Goal: Task Accomplishment & Management: Manage account settings

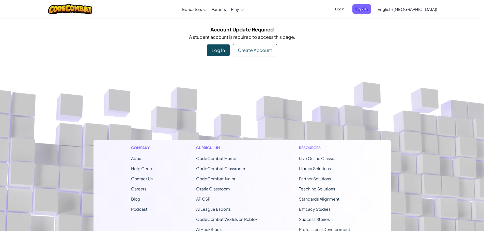
click at [347, 9] on span "Login" at bounding box center [339, 8] width 15 height 9
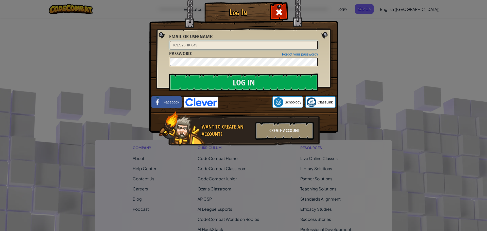
drag, startPoint x: 202, startPoint y: 43, endPoint x: 186, endPoint y: 43, distance: 15.7
click at [186, 43] on input "ICES25HKI049" at bounding box center [244, 45] width 148 height 9
click at [218, 43] on input "ICES25HKI049" at bounding box center [244, 45] width 148 height 9
drag, startPoint x: 201, startPoint y: 44, endPoint x: 173, endPoint y: 44, distance: 27.7
click at [173, 44] on input "ICES25HKI049" at bounding box center [244, 45] width 148 height 9
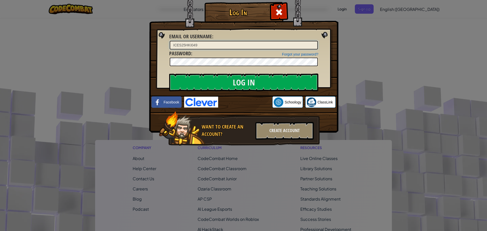
drag, startPoint x: 203, startPoint y: 45, endPoint x: 114, endPoint y: 12, distance: 95.6
click at [116, 33] on div "Log In Unknown Error Email or Username : ICES25HKI049 Forgot your password? Pas…" at bounding box center [243, 115] width 487 height 231
paste input "CQ25CHL"
type input "CQ25CHL"
click at [130, 60] on div "Log In Unknown Error Email or Username : CQ25CHL Forgot your password? Password…" at bounding box center [243, 115] width 487 height 231
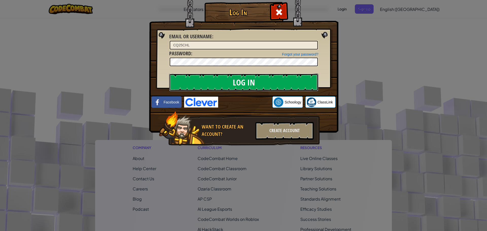
click at [189, 80] on input "Log In" at bounding box center [243, 83] width 149 height 18
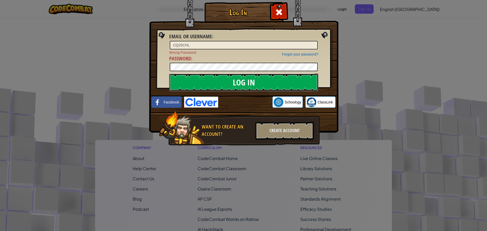
click at [224, 80] on input "Log In" at bounding box center [243, 83] width 149 height 18
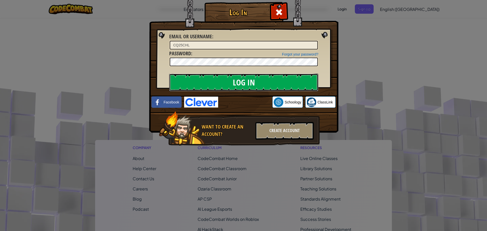
click at [230, 83] on input "Log In" at bounding box center [243, 83] width 149 height 18
